Goal: Task Accomplishment & Management: Manage account settings

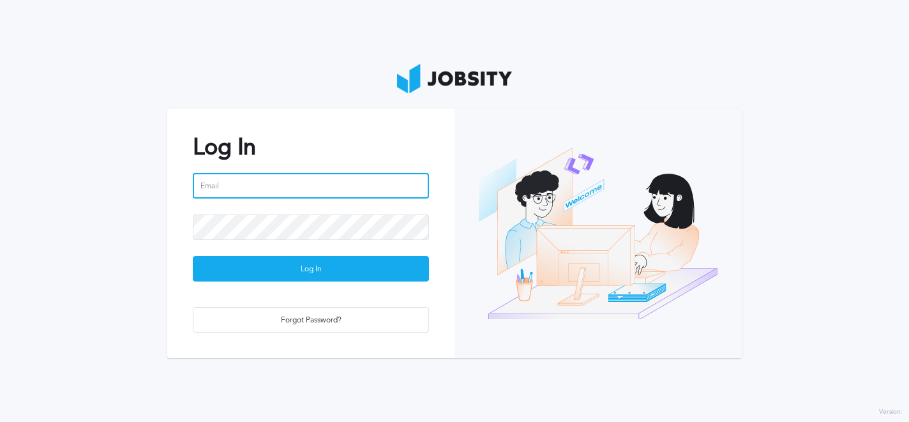
click at [226, 183] on input "email" at bounding box center [311, 186] width 236 height 26
click at [247, 187] on input "email" at bounding box center [311, 186] width 236 height 26
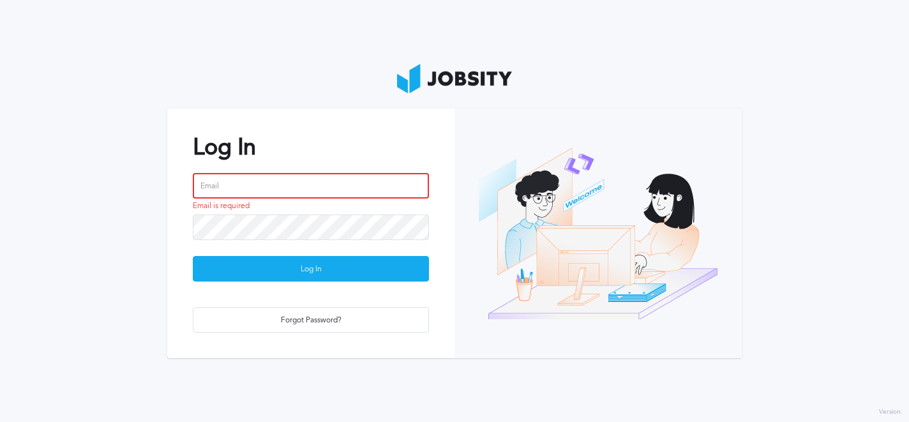
click at [259, 181] on input "email" at bounding box center [311, 186] width 236 height 26
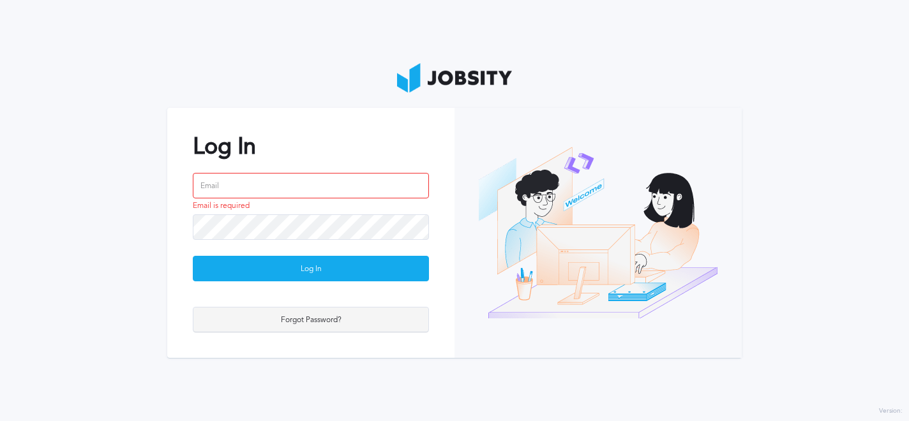
click at [246, 322] on div "Forgot Password?" at bounding box center [310, 321] width 235 height 26
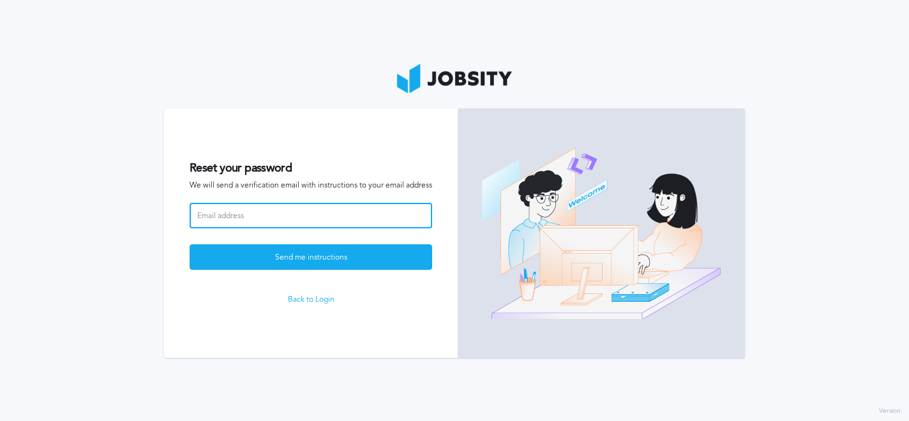
click at [212, 218] on input at bounding box center [311, 216] width 243 height 26
paste input "[PERSON_NAME][EMAIL_ADDRESS][PERSON_NAME][DOMAIN_NAME]"
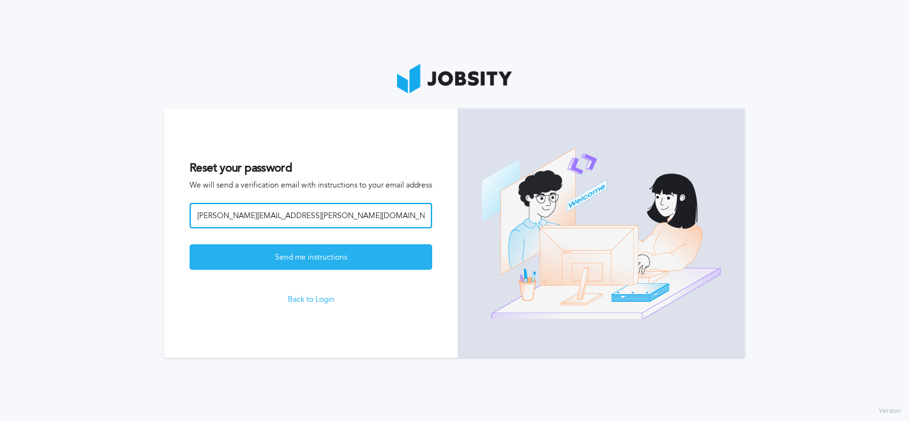
type input "[PERSON_NAME][EMAIL_ADDRESS][PERSON_NAME][DOMAIN_NAME]"
click at [231, 250] on div "Send me instructions" at bounding box center [310, 258] width 241 height 26
